Goal: Task Accomplishment & Management: Manage account settings

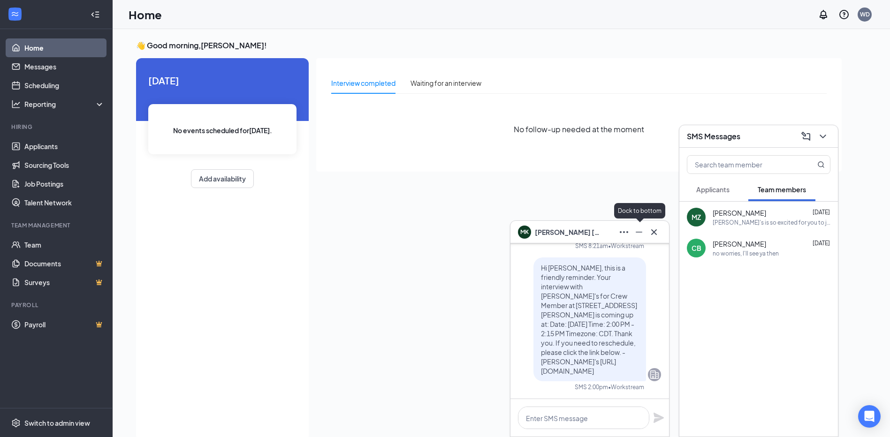
click at [641, 229] on icon "Minimize" at bounding box center [639, 232] width 11 height 11
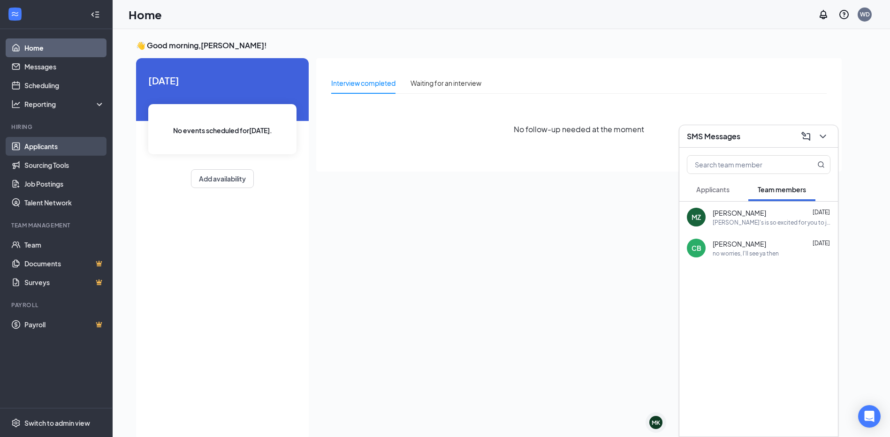
click at [41, 150] on link "Applicants" at bounding box center [64, 146] width 80 height 19
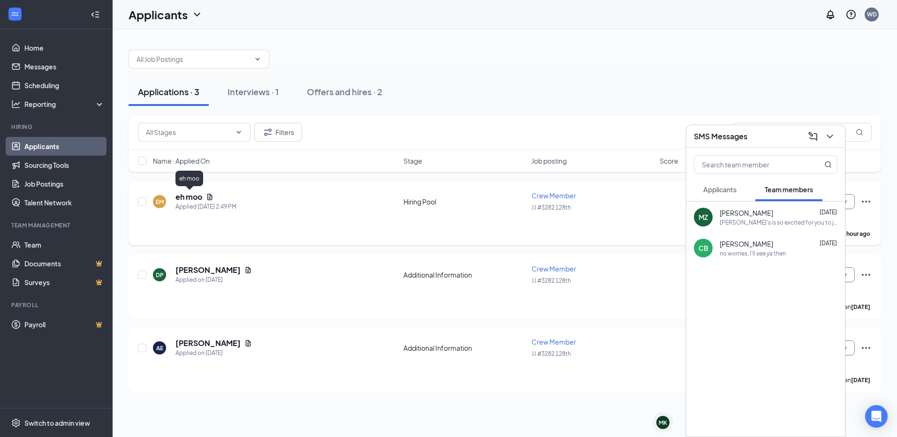
click at [198, 197] on h5 "eh moo" at bounding box center [189, 197] width 27 height 10
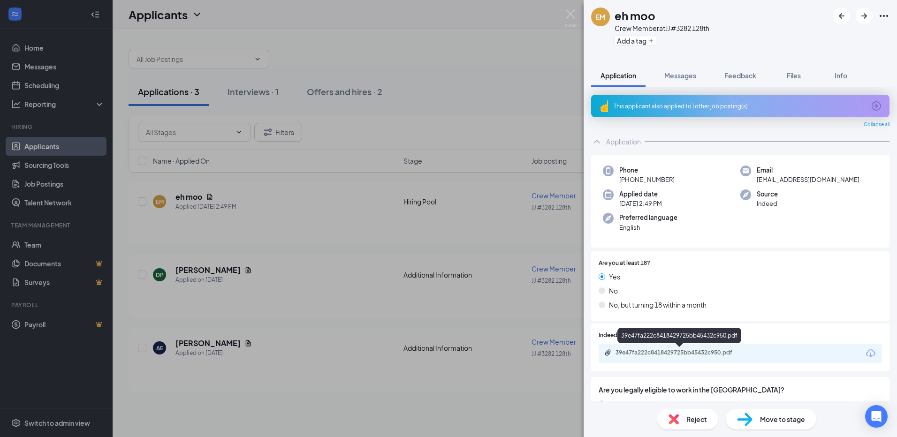
click at [688, 351] on div "39e47fa222c8418429725bb45432c950.pdf" at bounding box center [681, 353] width 131 height 8
click at [353, 222] on div "EM eh moo Crew Member at JJ #3282 128th Add a tag Application Messages Feedback…" at bounding box center [448, 218] width 897 height 437
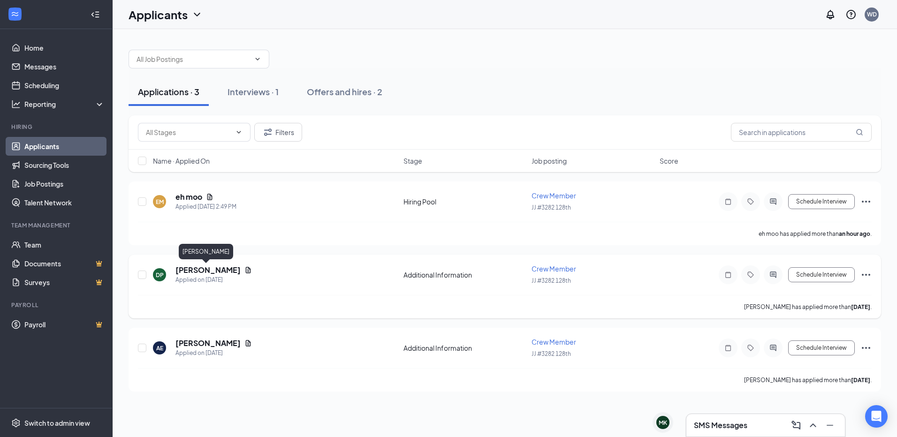
click at [211, 272] on h5 "[PERSON_NAME]" at bounding box center [208, 270] width 65 height 10
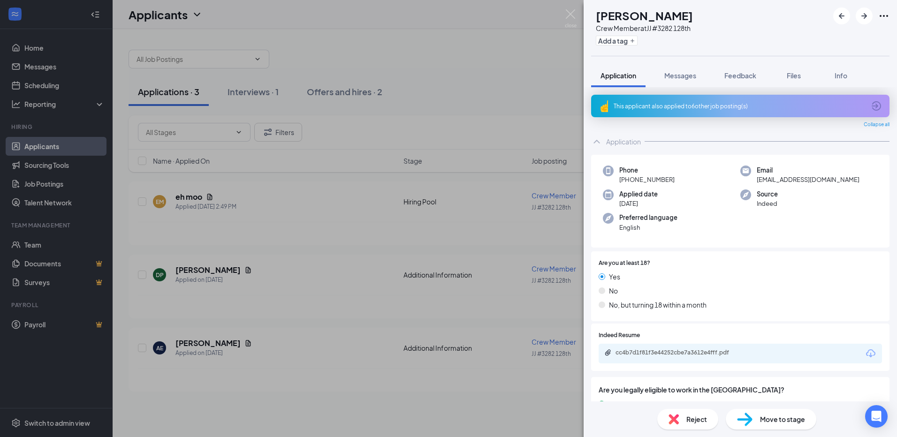
scroll to position [54, 0]
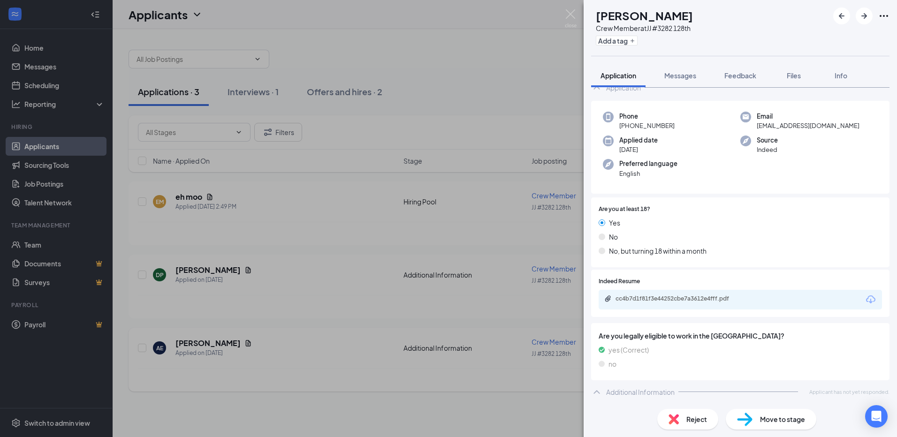
drag, startPoint x: 351, startPoint y: 294, endPoint x: 286, endPoint y: 332, distance: 75.5
click at [350, 295] on div "DP [PERSON_NAME] Crew Member at JJ #3282 128th Add a tag Application Messages F…" at bounding box center [448, 218] width 897 height 437
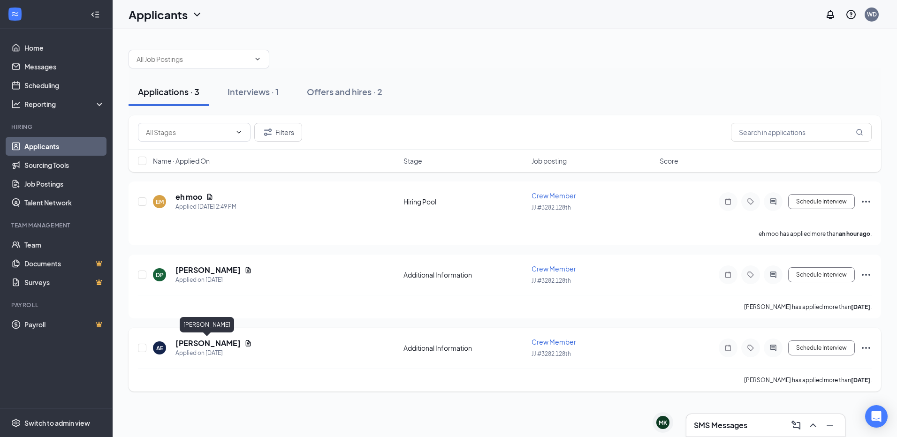
click at [201, 342] on h5 "[PERSON_NAME]" at bounding box center [208, 343] width 65 height 10
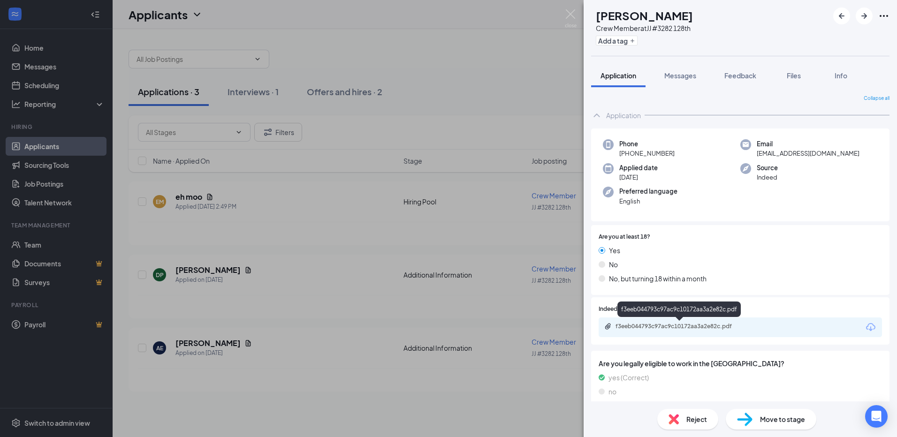
click at [661, 325] on div "f3eeb044793c97ac9c10172aa3a2e82c.pdf" at bounding box center [681, 327] width 131 height 8
